Goal: Task Accomplishment & Management: Manage account settings

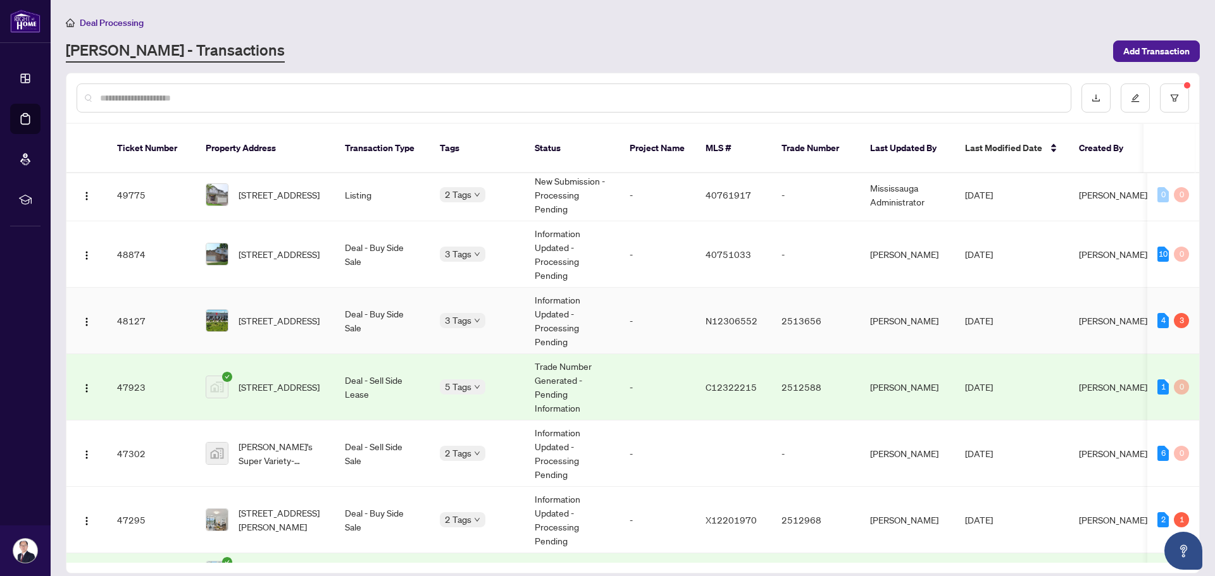
scroll to position [253, 0]
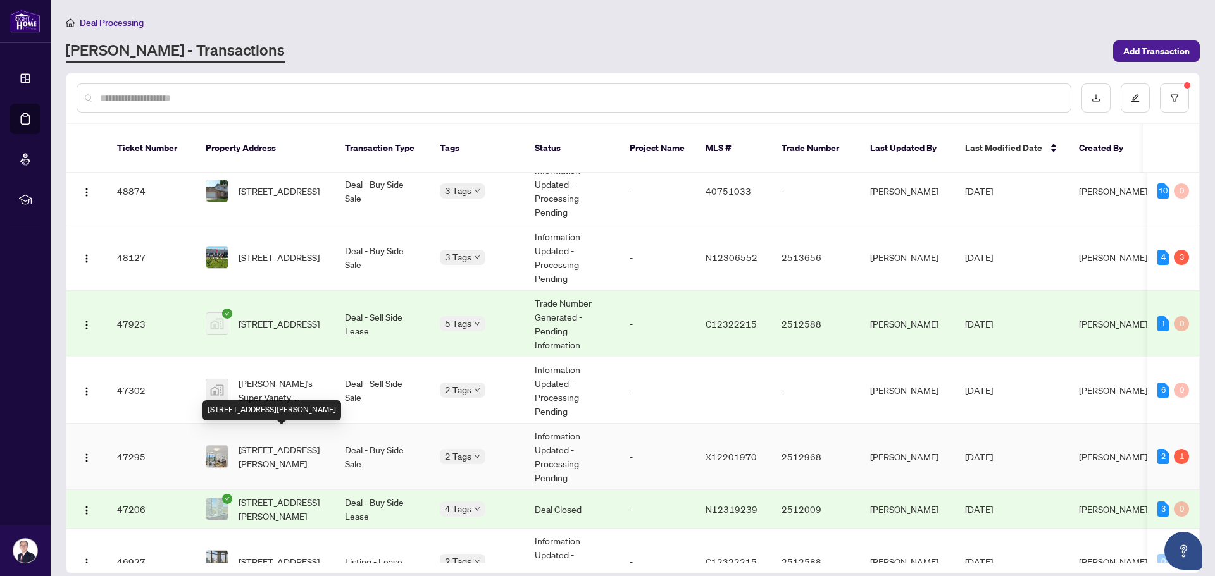
click at [320, 443] on span "[STREET_ADDRESS][PERSON_NAME]" at bounding box center [282, 457] width 86 height 28
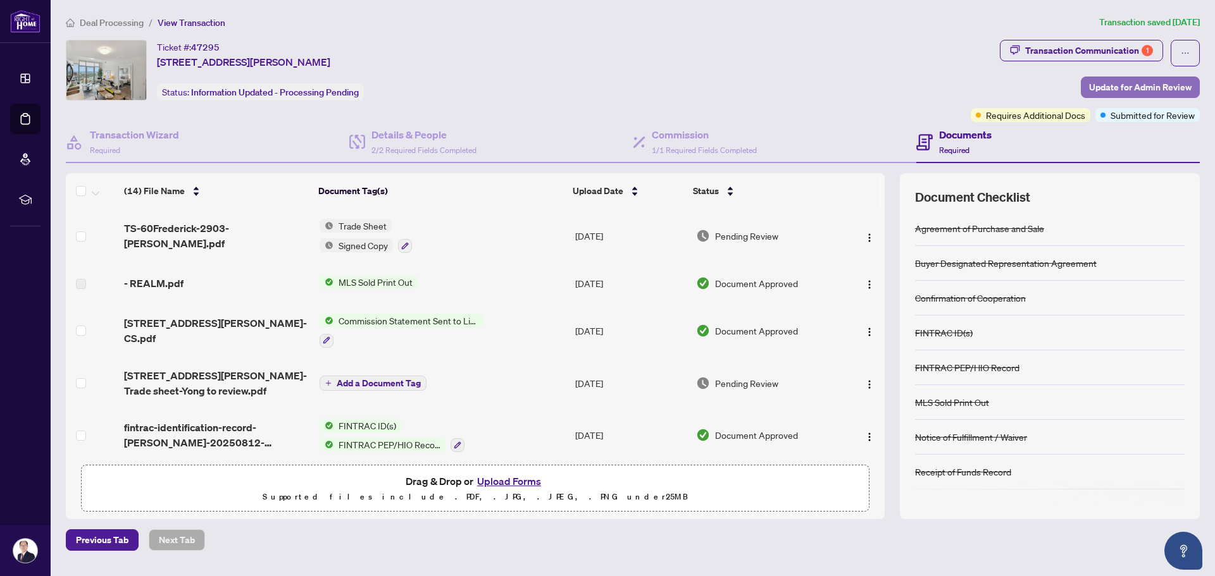
click at [1113, 87] on span "Update for Admin Review" at bounding box center [1140, 87] width 103 height 20
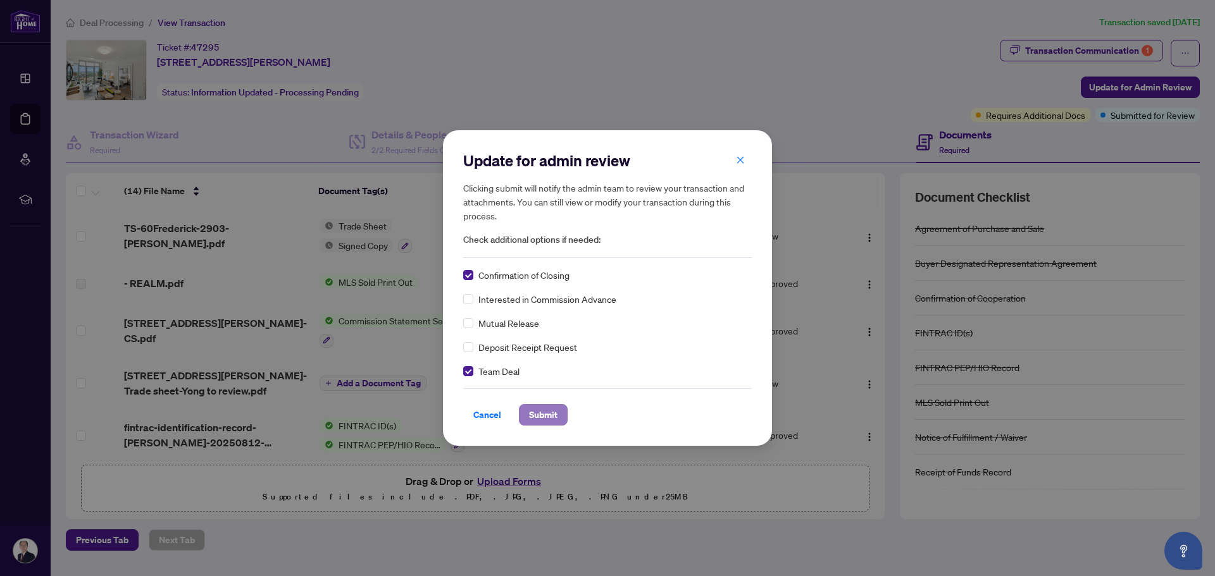
click at [537, 419] on span "Submit" at bounding box center [543, 415] width 28 height 20
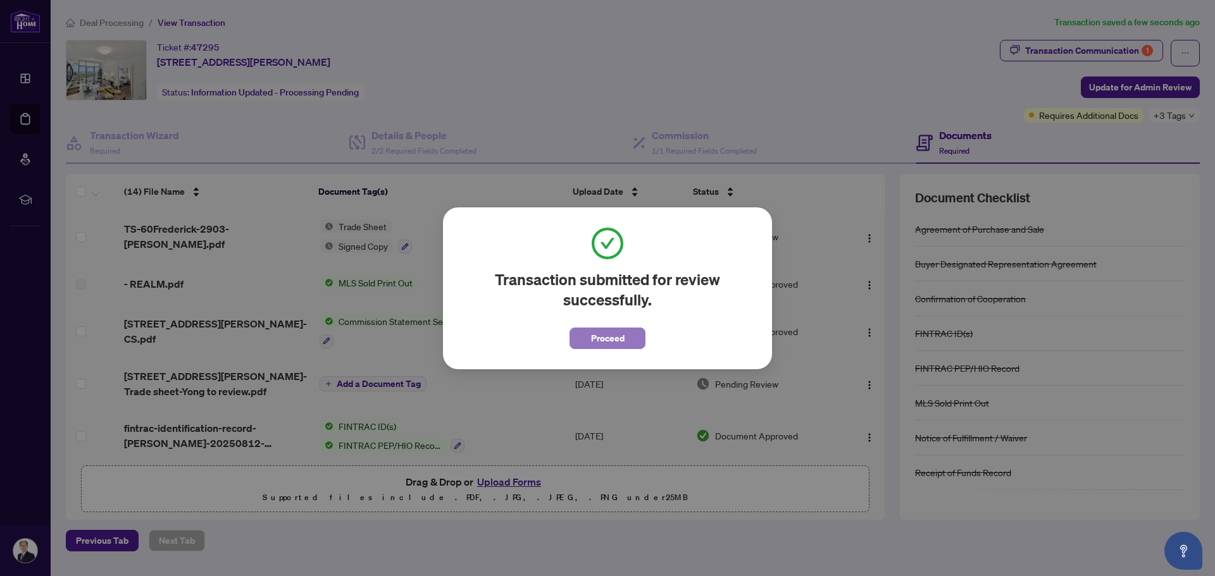
click at [601, 335] on span "Proceed" at bounding box center [608, 338] width 34 height 20
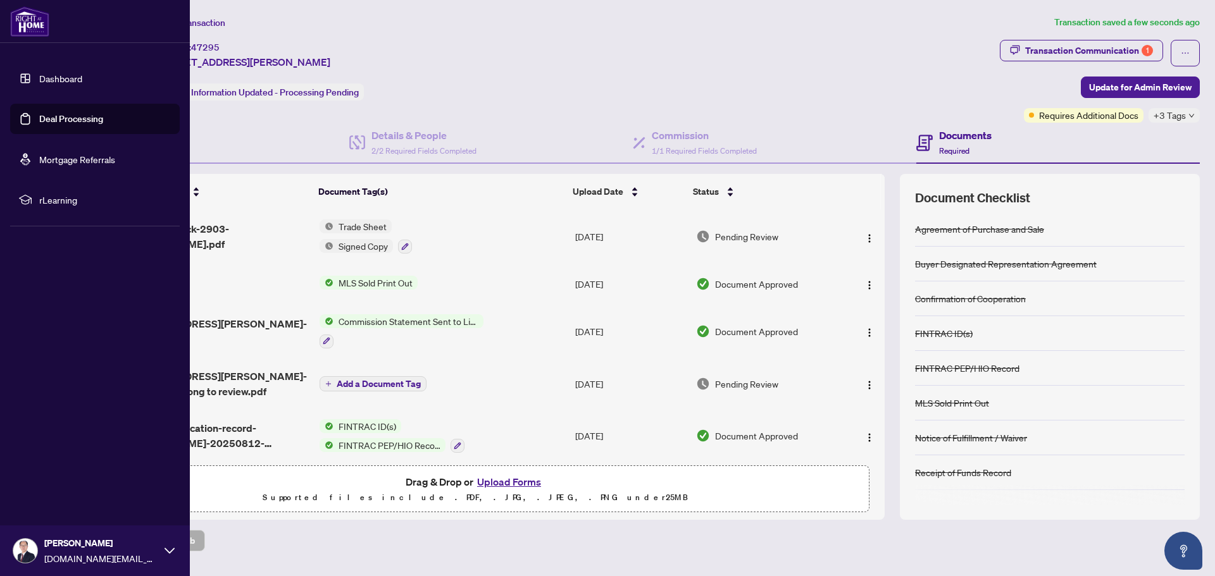
click at [59, 116] on link "Deal Processing" at bounding box center [71, 118] width 64 height 11
